Goal: Task Accomplishment & Management: Complete application form

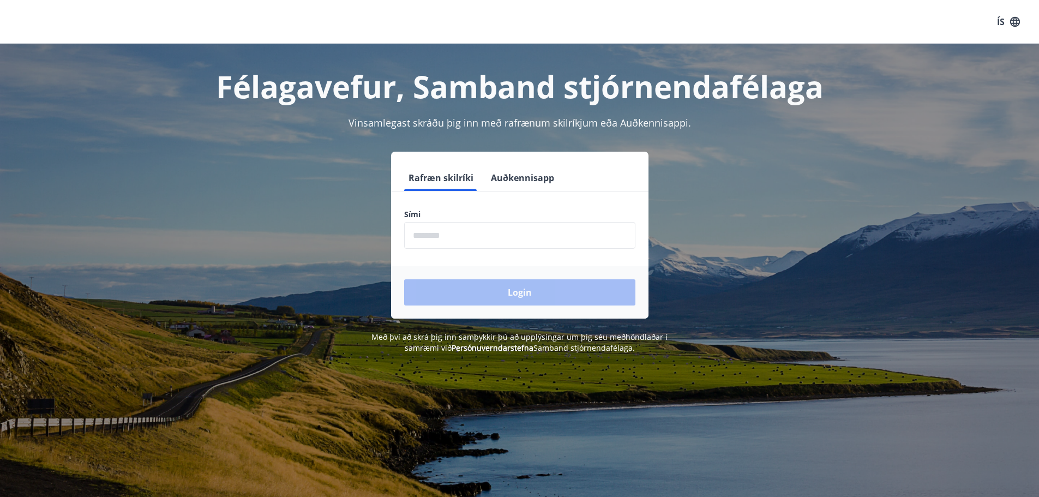
click at [515, 234] on input "phone" at bounding box center [519, 235] width 231 height 27
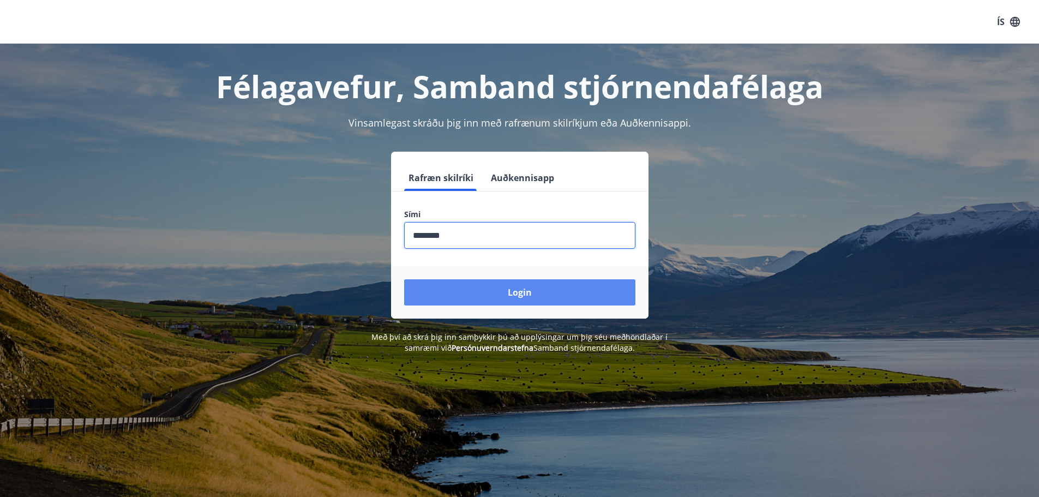
type input "********"
click at [523, 297] on button "Login" at bounding box center [519, 292] width 231 height 26
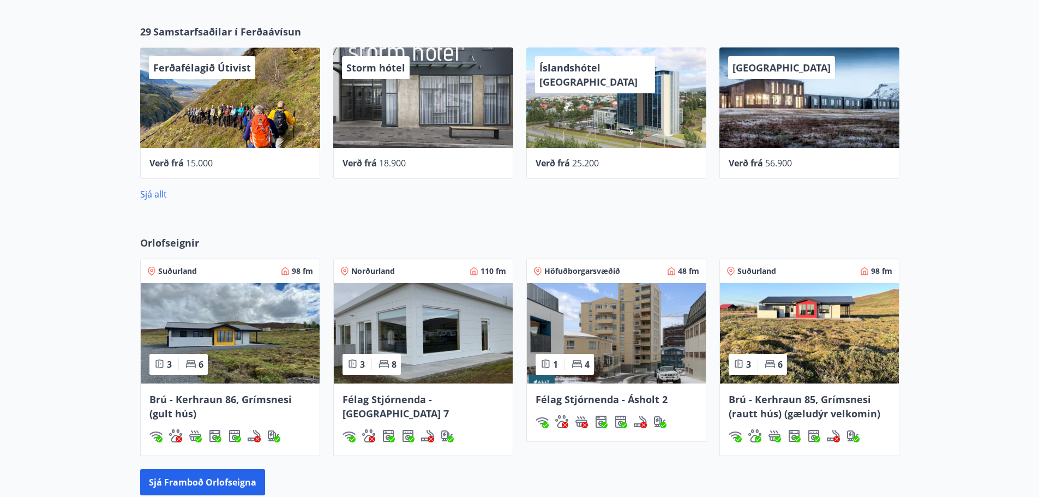
scroll to position [581, 0]
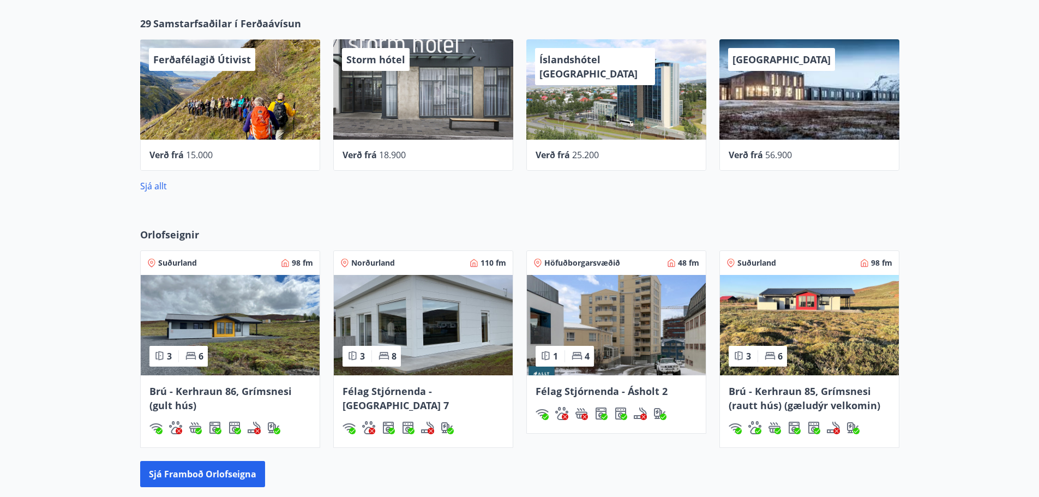
click at [393, 325] on img at bounding box center [423, 325] width 179 height 100
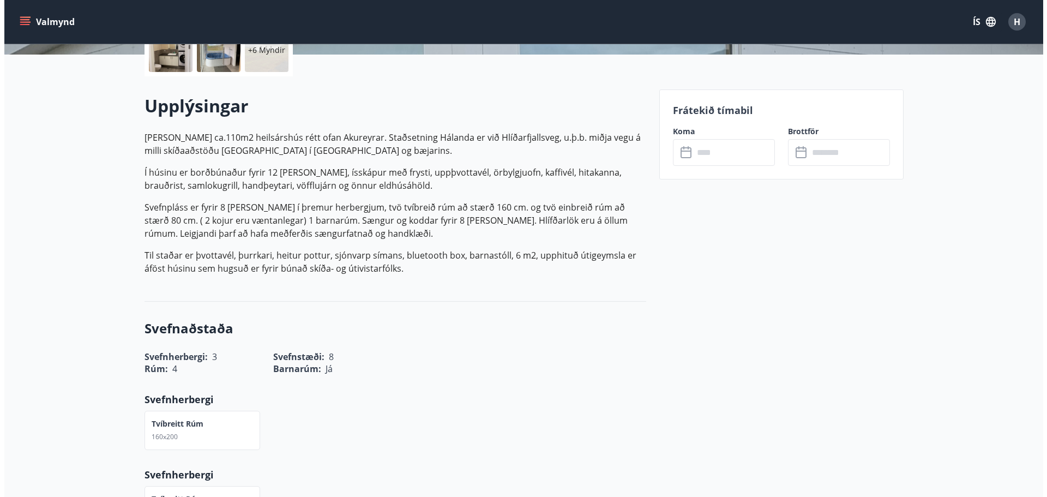
scroll to position [55, 0]
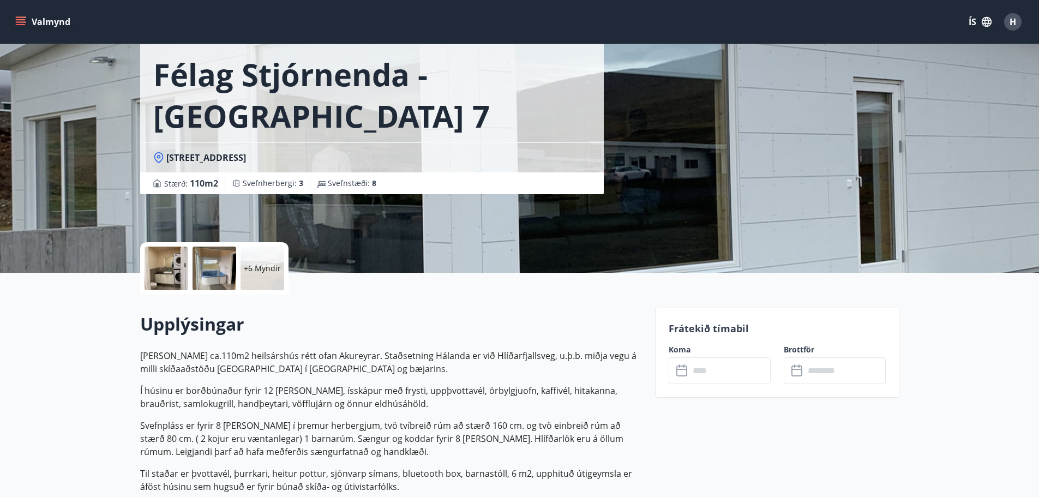
click at [205, 267] on div at bounding box center [215, 269] width 44 height 44
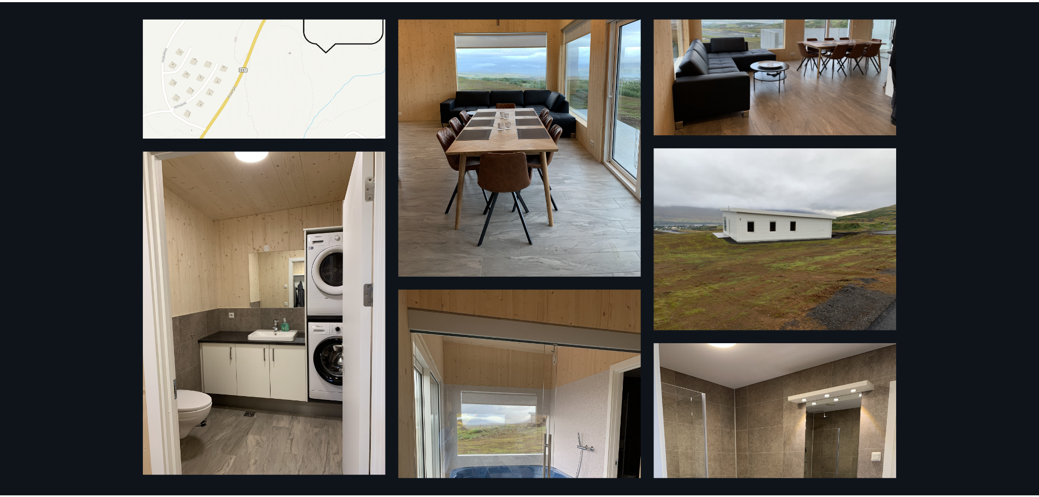
scroll to position [0, 0]
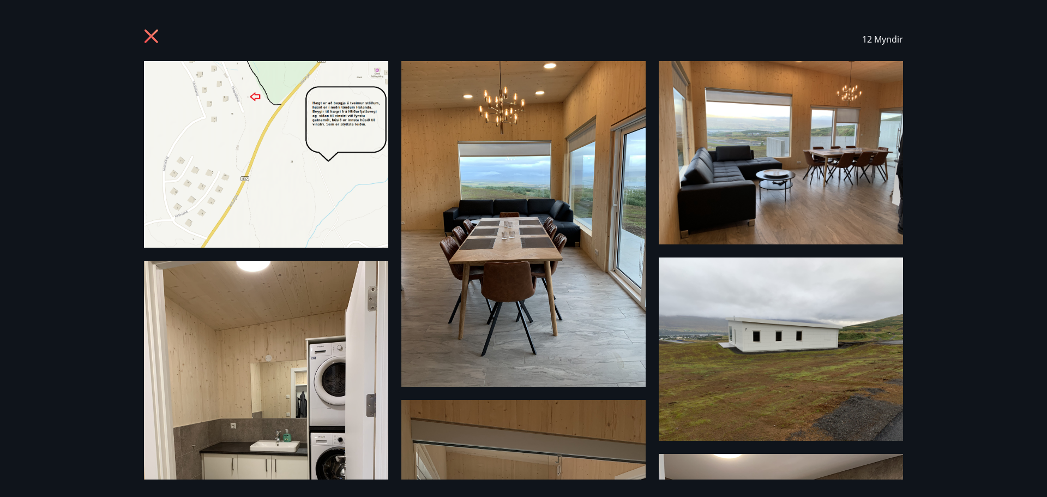
click at [148, 38] on icon at bounding box center [152, 37] width 17 height 17
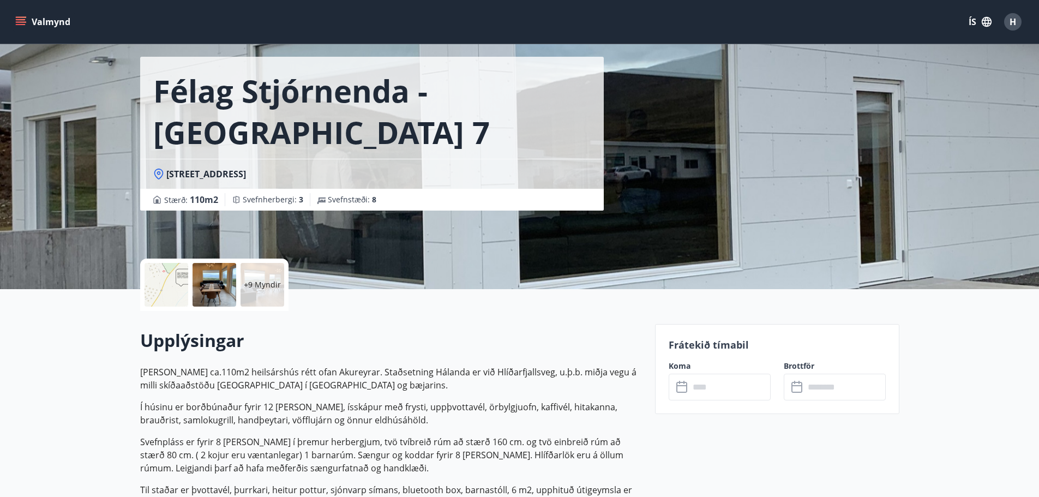
scroll to position [55, 0]
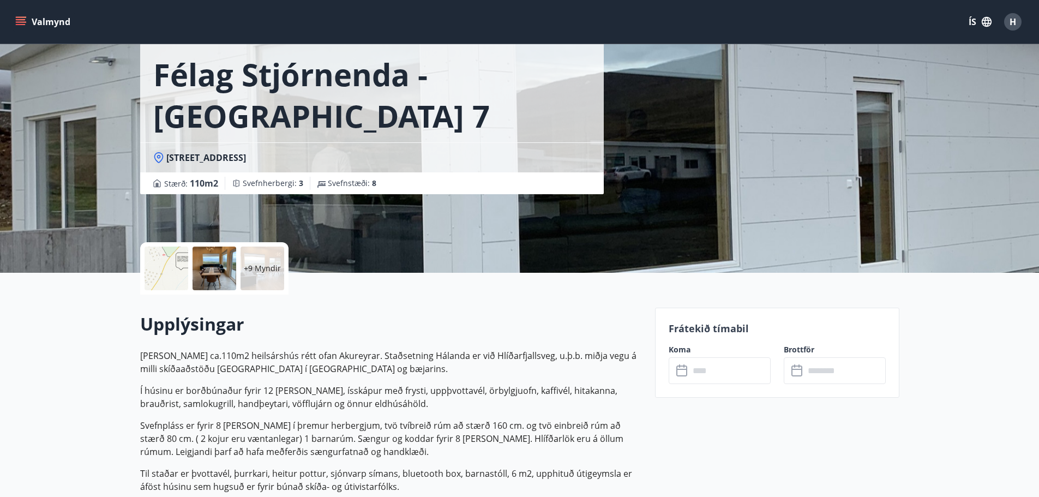
drag, startPoint x: 970, startPoint y: 22, endPoint x: 978, endPoint y: 21, distance: 8.3
click at [978, 21] on button "ÍS" at bounding box center [980, 22] width 35 height 20
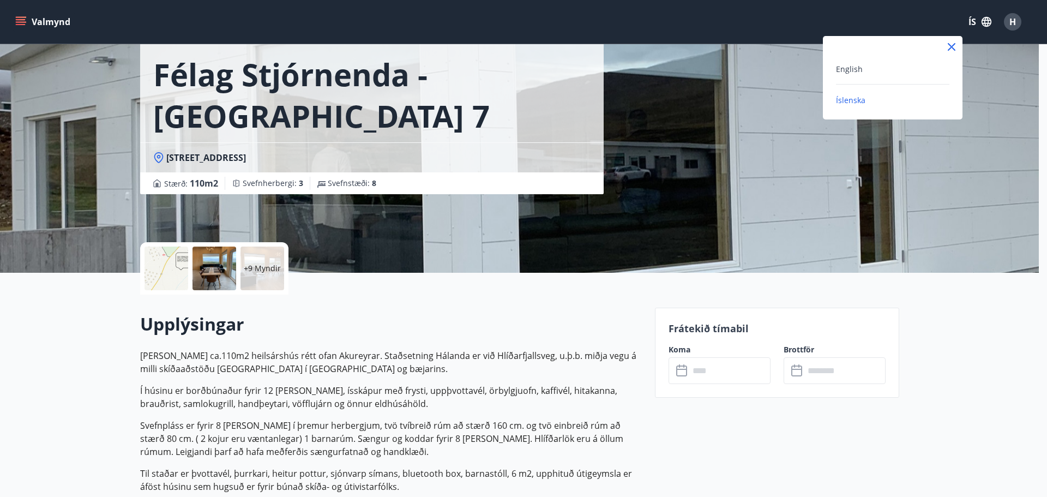
click at [985, 20] on div at bounding box center [523, 248] width 1047 height 497
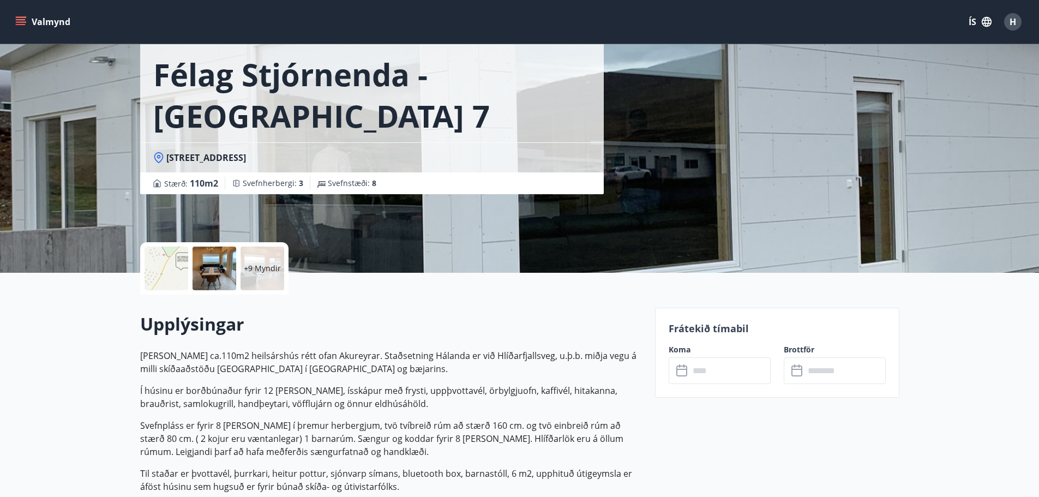
click at [985, 20] on icon "button" at bounding box center [987, 22] width 10 height 10
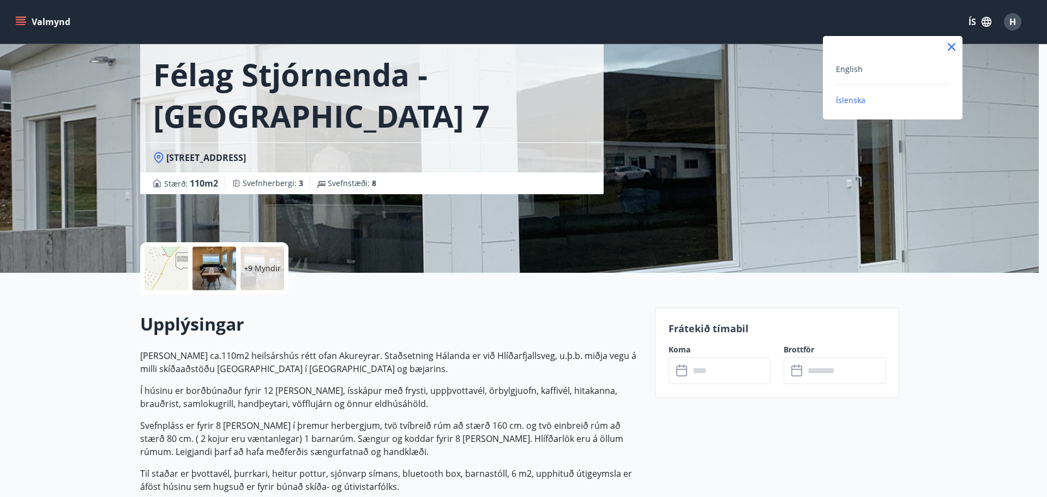
click at [987, 20] on div at bounding box center [523, 248] width 1047 height 497
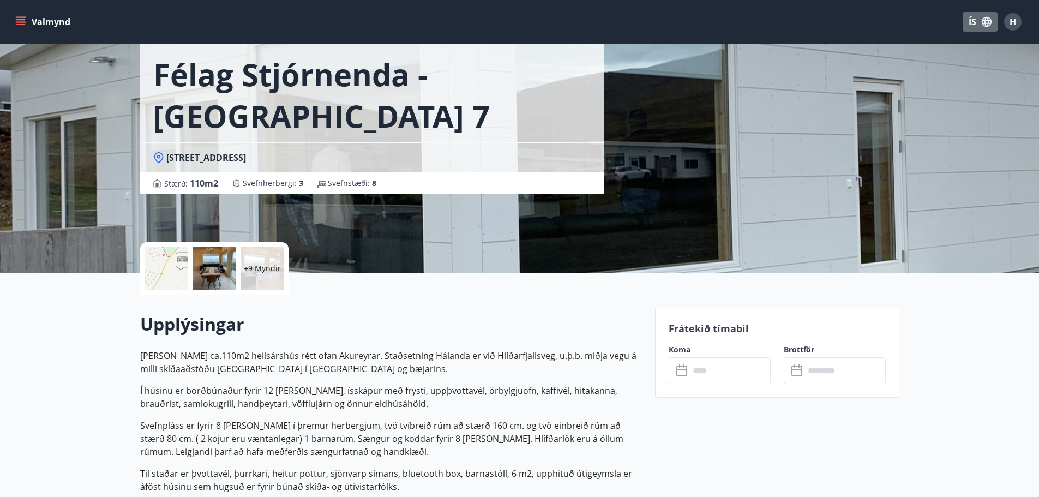
click at [974, 21] on button "ÍS" at bounding box center [980, 22] width 35 height 20
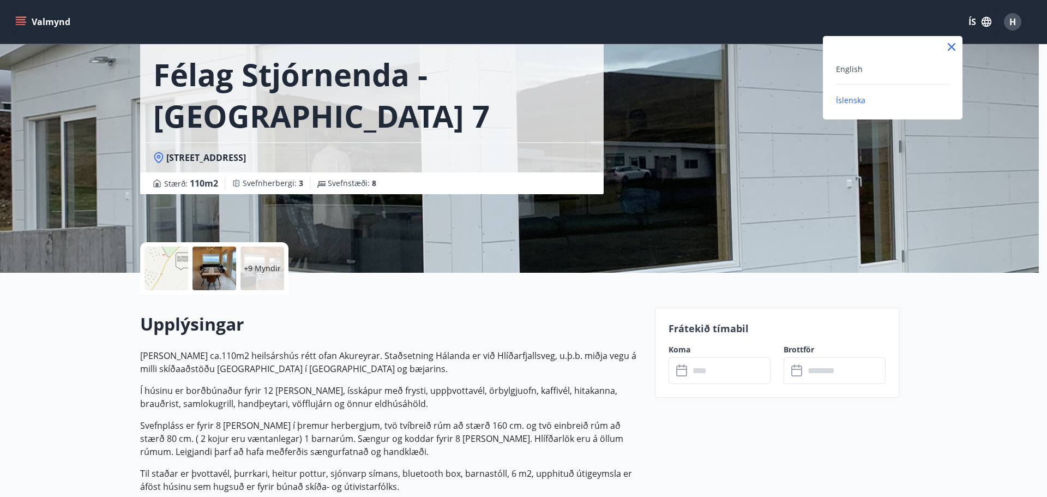
click at [983, 21] on div at bounding box center [523, 248] width 1047 height 497
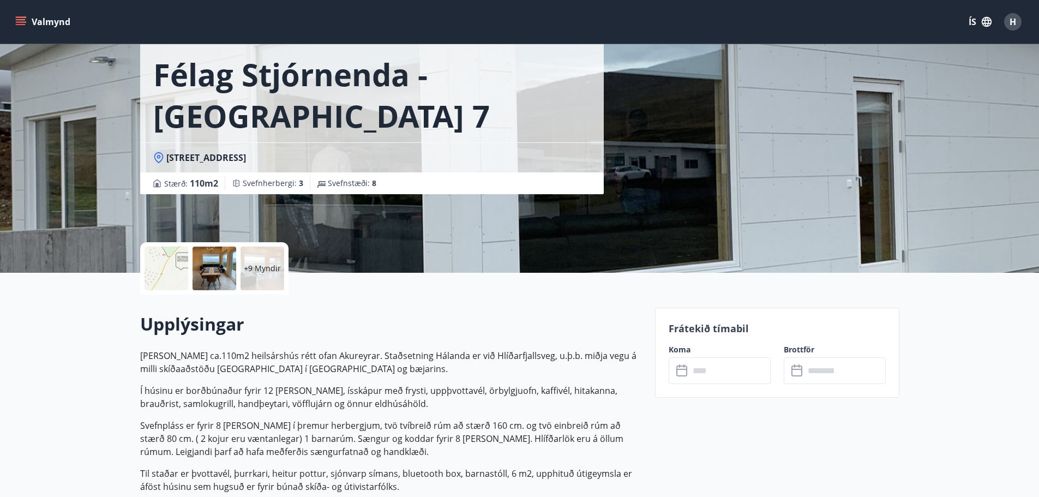
click at [38, 20] on button "Valmynd" at bounding box center [44, 22] width 62 height 20
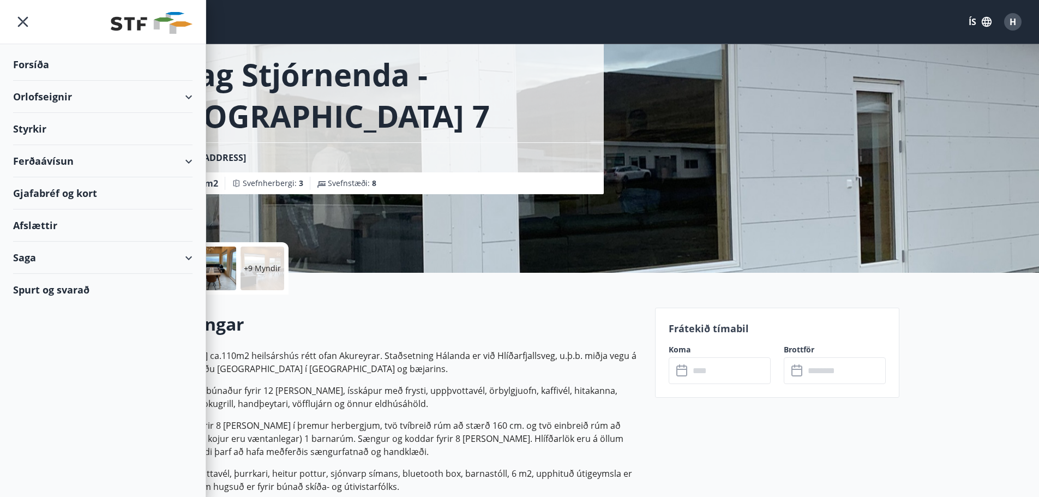
click at [29, 81] on div "Styrkir" at bounding box center [102, 65] width 179 height 32
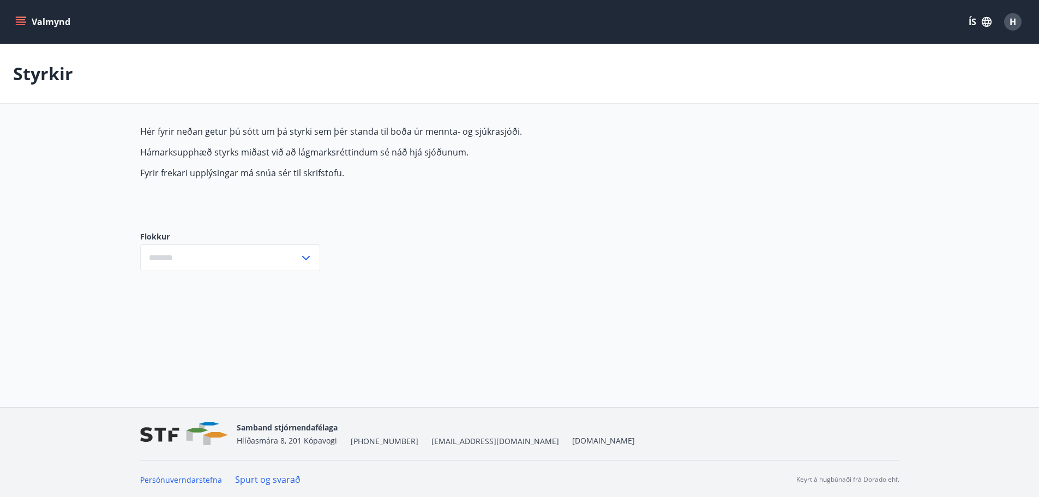
type input "***"
